Goal: Task Accomplishment & Management: Manage account settings

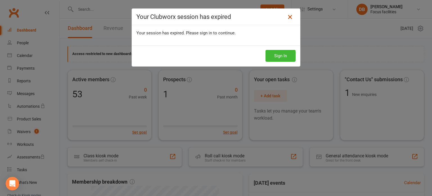
click at [289, 17] on icon at bounding box center [290, 17] width 7 height 7
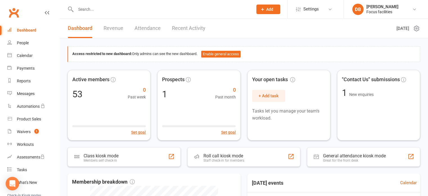
click at [161, 6] on input "text" at bounding box center [161, 9] width 175 height 8
type input "step"
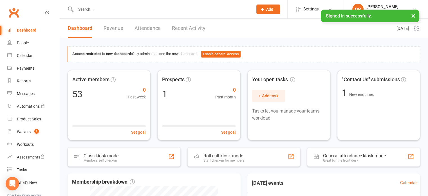
click at [136, 10] on input "text" at bounding box center [161, 9] width 175 height 8
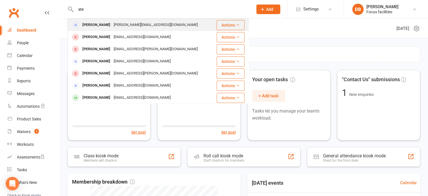
type input "ste"
click at [102, 21] on div "Stephen Coff" at bounding box center [96, 25] width 31 height 8
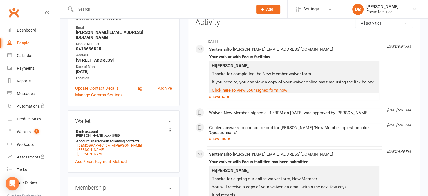
scroll to position [73, 0]
click at [168, 128] on icon at bounding box center [170, 130] width 4 height 4
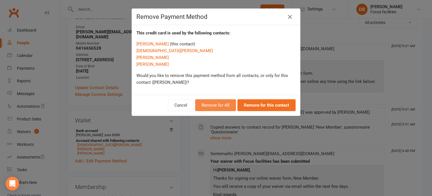
click at [226, 105] on button "Remove for All" at bounding box center [215, 105] width 41 height 12
